Goal: Task Accomplishment & Management: Manage account settings

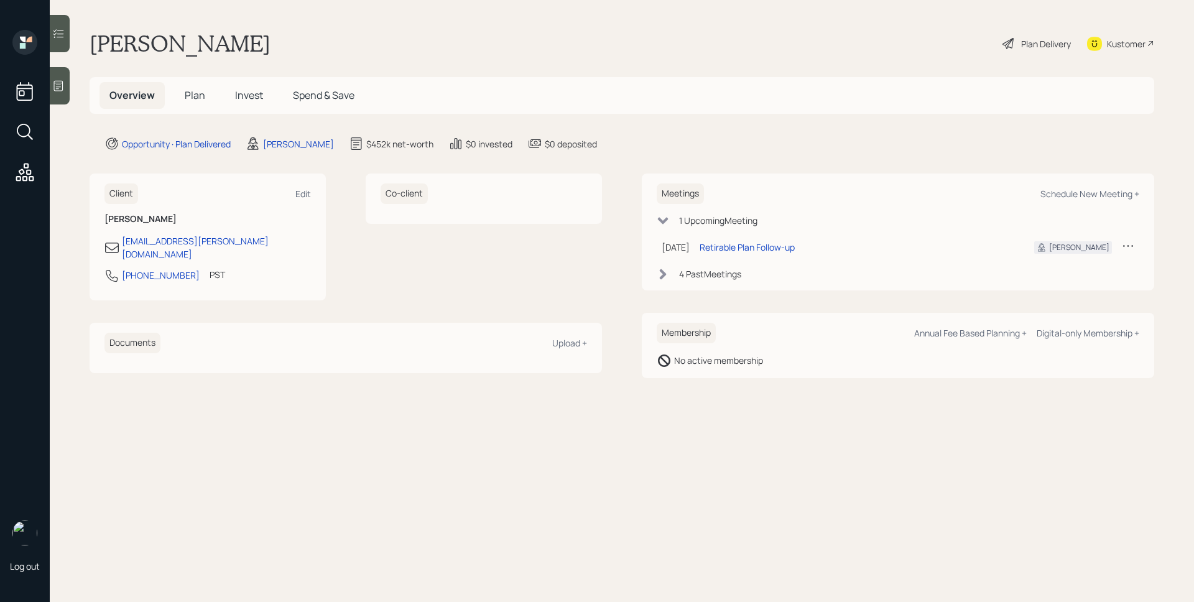
click at [1126, 244] on icon at bounding box center [1128, 245] width 12 height 12
click at [1099, 270] on div "Reschedule" at bounding box center [1089, 270] width 90 height 12
click at [200, 94] on span "Plan" at bounding box center [195, 95] width 21 height 14
